Goal: Transaction & Acquisition: Obtain resource

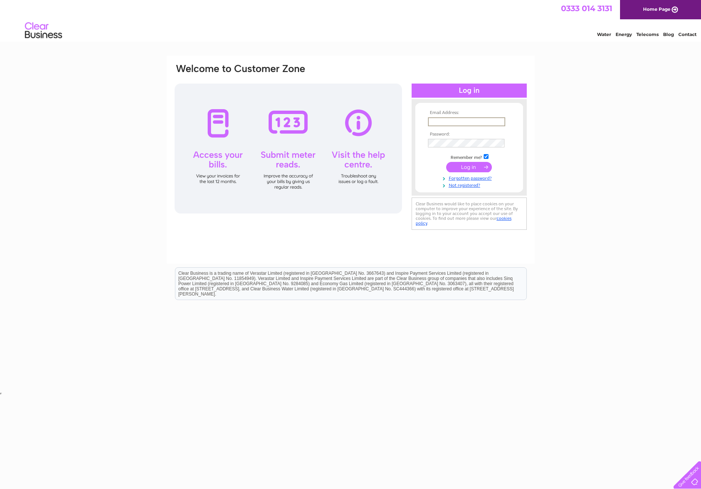
type input "iain.duff@hotmail.co.uk"
click at [465, 168] on input "submit" at bounding box center [469, 166] width 46 height 10
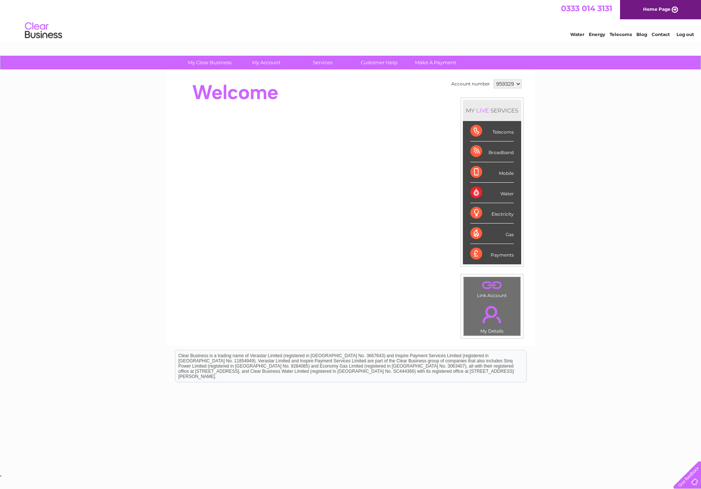
click at [496, 318] on link "." at bounding box center [492, 315] width 53 height 26
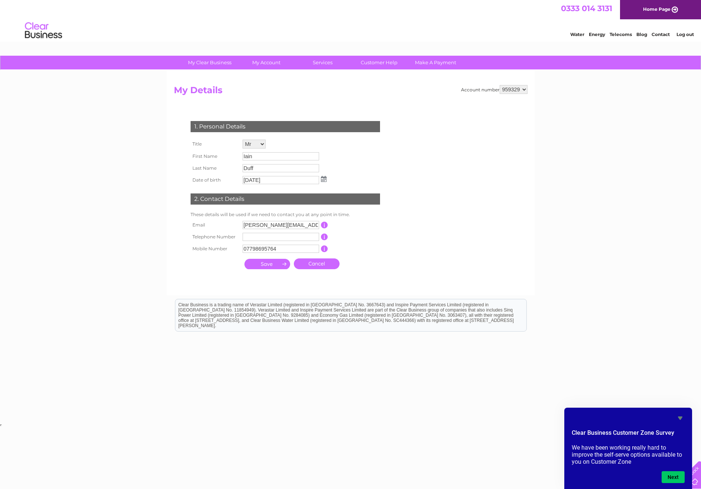
click at [271, 263] on input "submit" at bounding box center [267, 264] width 46 height 10
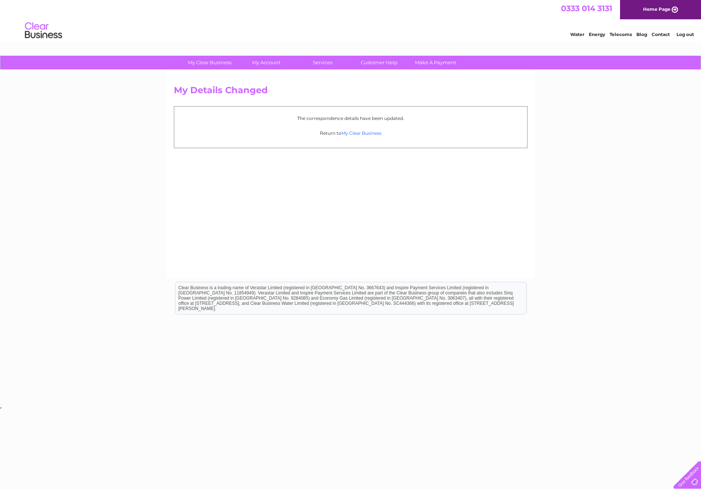
click at [357, 133] on link "My Clear Business" at bounding box center [361, 133] width 40 height 6
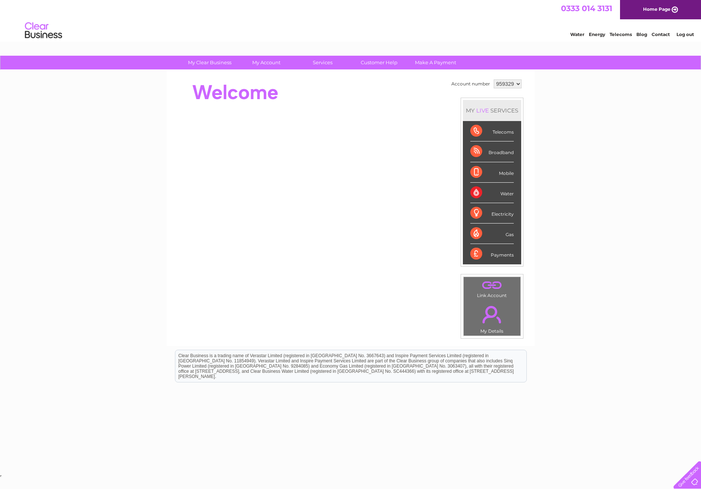
click at [480, 192] on div "Water" at bounding box center [491, 193] width 43 height 20
click at [481, 152] on div "Broadband" at bounding box center [491, 152] width 43 height 20
click at [480, 172] on div "Mobile" at bounding box center [491, 172] width 43 height 20
click at [480, 191] on div "Water" at bounding box center [491, 193] width 43 height 20
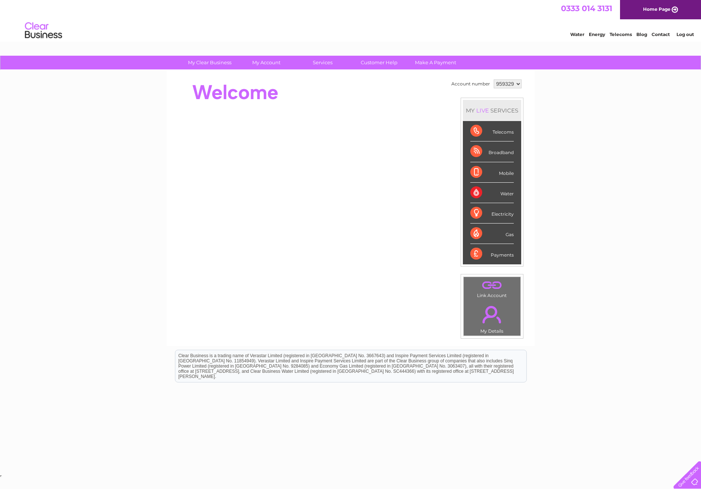
click at [498, 283] on link "." at bounding box center [492, 285] width 53 height 13
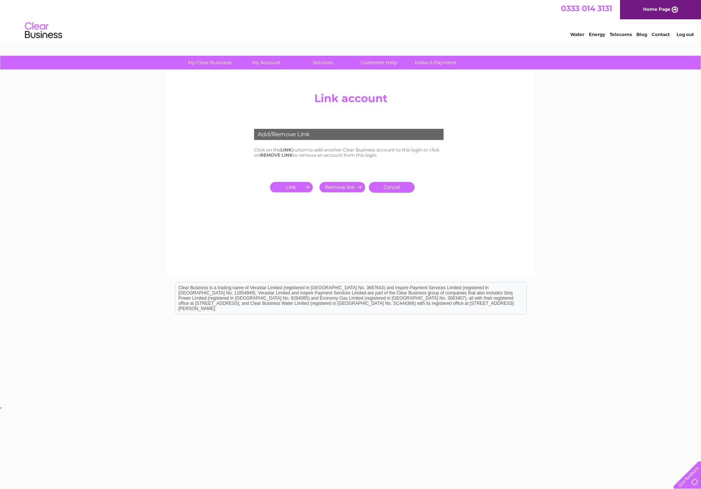
click at [398, 189] on link "Cancel" at bounding box center [392, 187] width 46 height 11
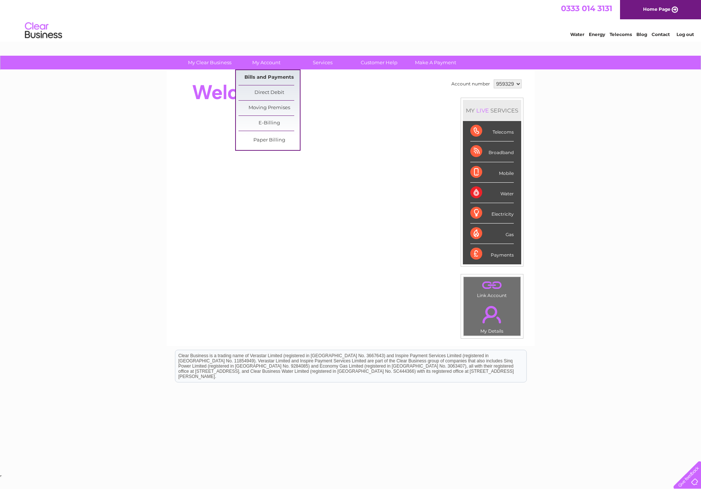
click at [273, 78] on link "Bills and Payments" at bounding box center [269, 77] width 61 height 15
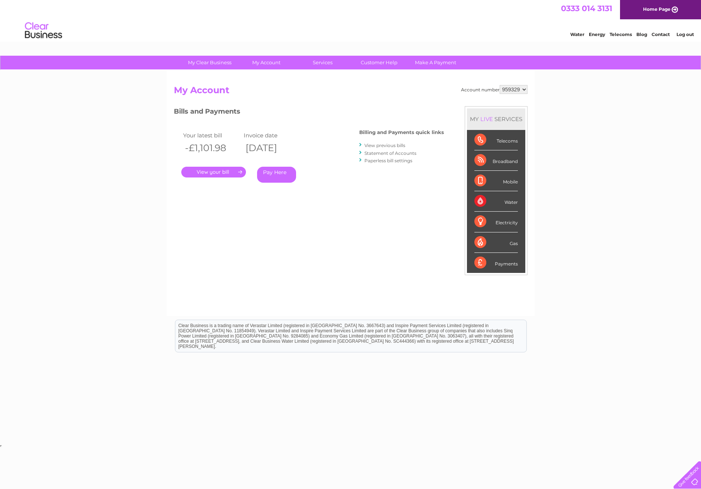
click at [241, 170] on link "." at bounding box center [213, 172] width 65 height 11
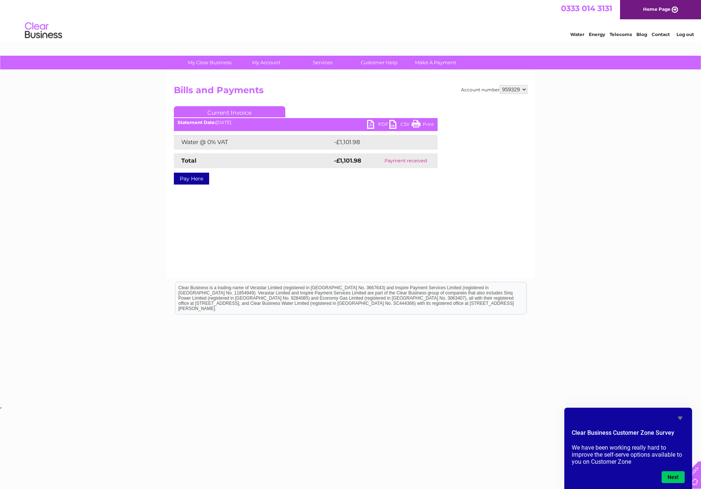
click at [661, 33] on link "Contact" at bounding box center [661, 35] width 18 height 6
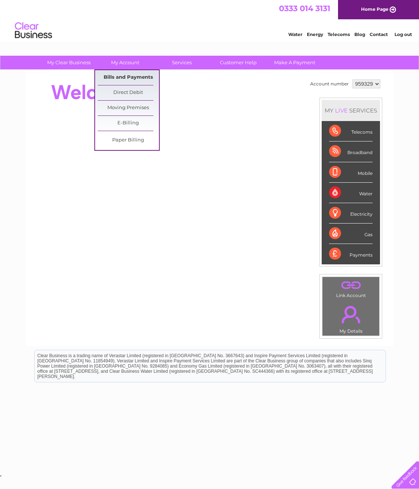
click at [131, 78] on link "Bills and Payments" at bounding box center [128, 77] width 61 height 15
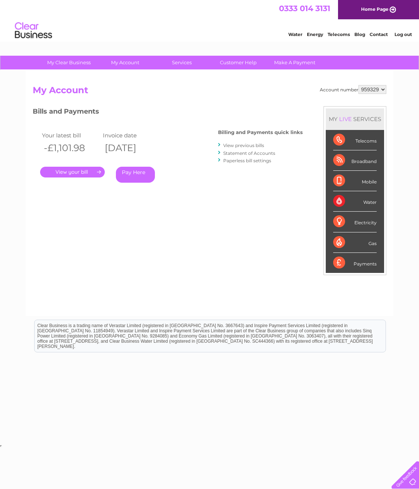
click at [81, 173] on link "." at bounding box center [72, 172] width 65 height 11
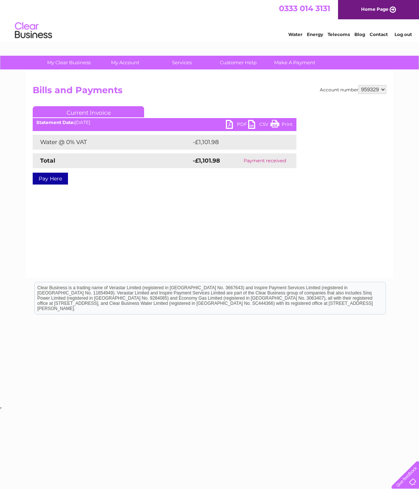
click at [229, 124] on link "PDF" at bounding box center [237, 125] width 22 height 11
